Goal: Transaction & Acquisition: Purchase product/service

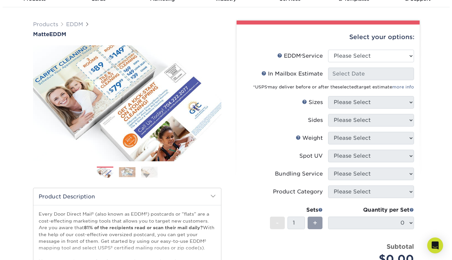
scroll to position [35, 0]
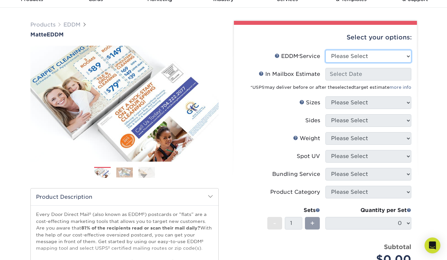
click at [407, 55] on select "Please Select Full Service Print Only" at bounding box center [369, 56] width 86 height 13
select select "print_only"
click at [326, 50] on select "Please Select Full Service Print Only" at bounding box center [369, 56] width 86 height 13
select select "-1"
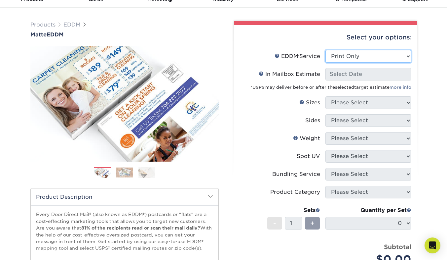
select select "-1"
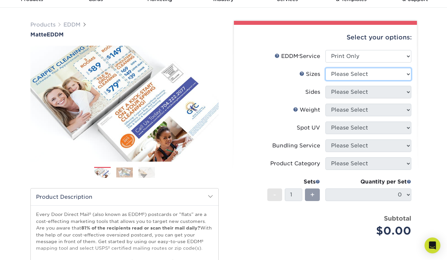
click at [408, 74] on select "Please Select 4.5" x 12" 6" x 12" 6.5" x 8" 6.5" x 9" 6.5" x 12" 7" x 8.5" 8" x…" at bounding box center [369, 74] width 86 height 13
select select "6.50x9.00"
click at [326, 68] on select "Please Select 4.5" x 12" 6" x 12" 6.5" x 8" 6.5" x 9" 6.5" x 12" 7" x 8.5" 8" x…" at bounding box center [369, 74] width 86 height 13
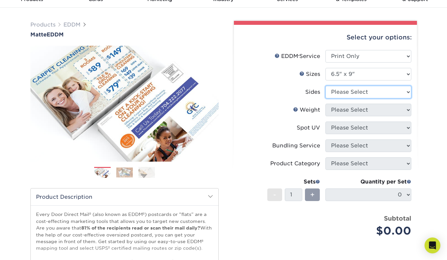
click at [408, 92] on select "Please Select Print Both Sides Print Front Only" at bounding box center [369, 92] width 86 height 13
select select "13abbda7-1d64-4f25-8bb2-c179b224825d"
click at [326, 86] on select "Please Select Print Both Sides Print Front Only" at bounding box center [369, 92] width 86 height 13
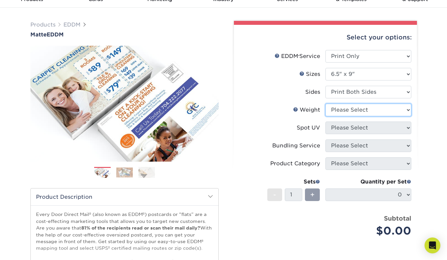
click at [407, 109] on select "Please Select 16PT 14PT" at bounding box center [369, 109] width 86 height 13
select select "16PT"
click at [326, 103] on select "Please Select 16PT 14PT" at bounding box center [369, 109] width 86 height 13
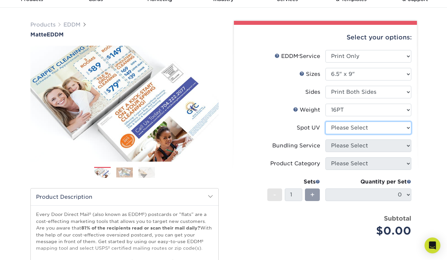
click at [408, 127] on select "Please Select No Spot UV Front and Back (Both Sides) Front Only Back Only" at bounding box center [369, 127] width 86 height 13
select select "3"
click at [326, 121] on select "Please Select No Spot UV Front and Back (Both Sides) Front Only Back Only" at bounding box center [369, 127] width 86 height 13
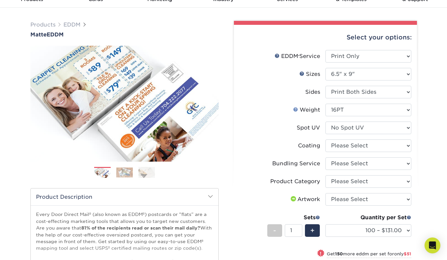
click at [296, 109] on link "Weight Help" at bounding box center [295, 108] width 5 height 5
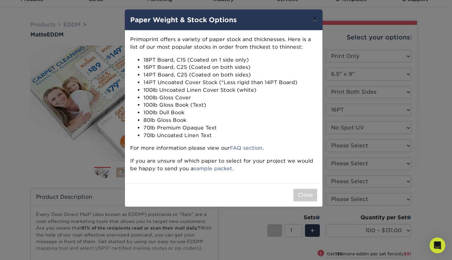
click at [317, 19] on button "×" at bounding box center [314, 19] width 15 height 19
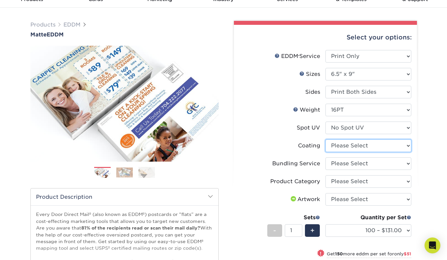
click at [405, 143] on select at bounding box center [369, 145] width 86 height 13
select select "121bb7b5-3b4d-429f-bd8d-bbf80e953313"
click at [326, 139] on select at bounding box center [369, 145] width 86 height 13
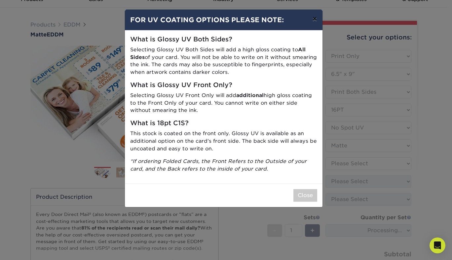
click at [316, 19] on button "×" at bounding box center [314, 19] width 15 height 19
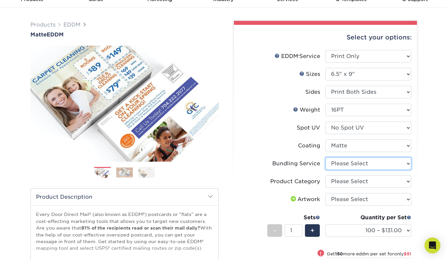
click at [408, 163] on select "Please Select No Bundling Services Yes, Bundles of 50 (+2 Days) Yes, Bundles of…" at bounding box center [369, 163] width 86 height 13
select select "5d566e05-ffea-4705-a23f-95bd227f1370"
click at [326, 157] on select "Please Select No Bundling Services Yes, Bundles of 50 (+2 Days) Yes, Bundles of…" at bounding box center [369, 163] width 86 height 13
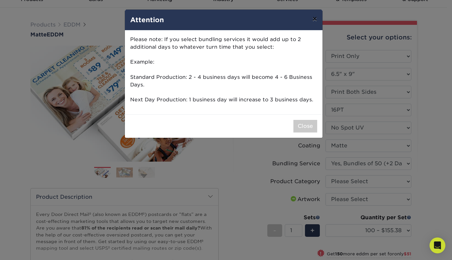
click at [315, 21] on button "×" at bounding box center [314, 19] width 15 height 19
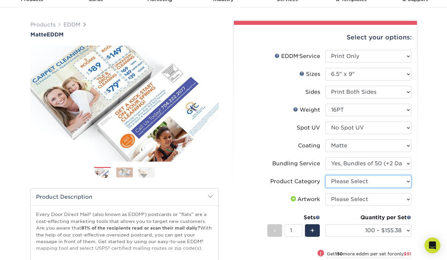
click at [407, 179] on select "Please Select Postcards" at bounding box center [369, 181] width 86 height 13
select select "9b7272e0-d6c8-4c3c-8e97-d3a1bcdab858"
click at [326, 175] on select "Please Select Postcards" at bounding box center [369, 181] width 86 height 13
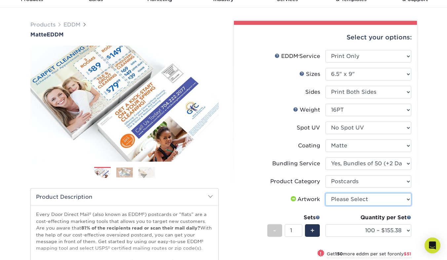
click at [405, 199] on select "Please Select I will upload files I need a design - $150" at bounding box center [369, 199] width 86 height 13
select select "design"
click at [326, 193] on select "Please Select I will upload files I need a design - $150" at bounding box center [369, 199] width 86 height 13
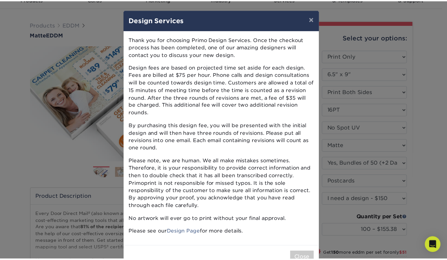
scroll to position [12, 0]
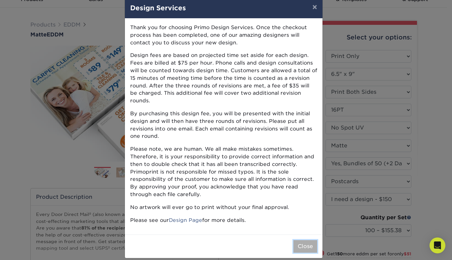
click at [301, 240] on button "Close" at bounding box center [306, 246] width 24 height 13
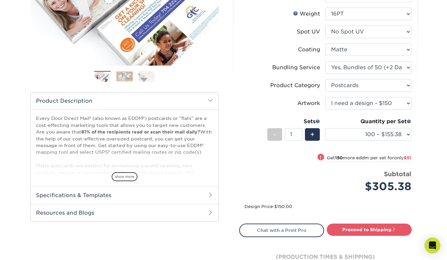
scroll to position [135, 0]
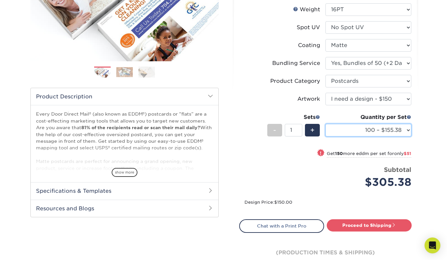
click at [405, 131] on select "100 – $155.38 250 – $206.38 500 – $230.30 1000 – $256.90 2500 – $424.00 5000 – …" at bounding box center [369, 130] width 86 height 13
select select "1000 – $256.90"
click at [326, 124] on select "100 – $155.38 250 – $206.38 500 – $230.30 1000 – $256.90 2500 – $424.00 5000 – …" at bounding box center [369, 130] width 86 height 13
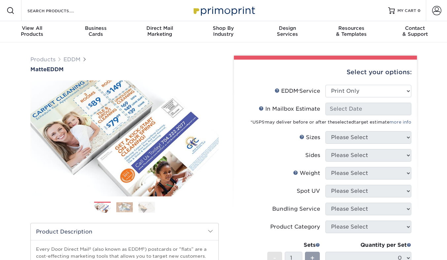
select select "print_only"
